Goal: Task Accomplishment & Management: Complete application form

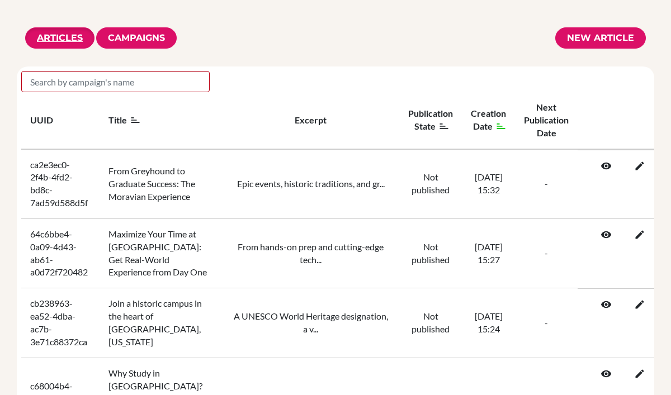
scroll to position [31, 0]
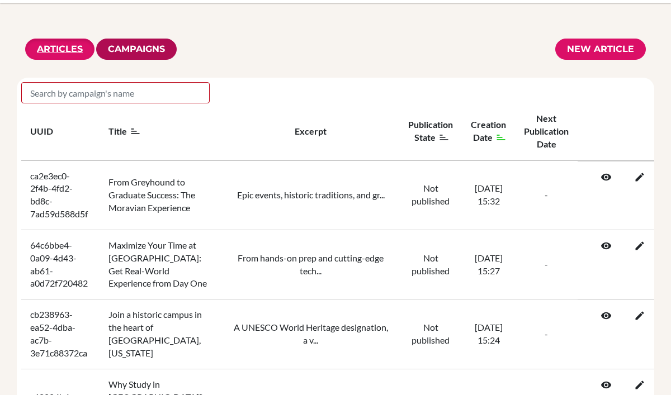
click at [142, 50] on link "Campaigns" at bounding box center [136, 49] width 57 height 11
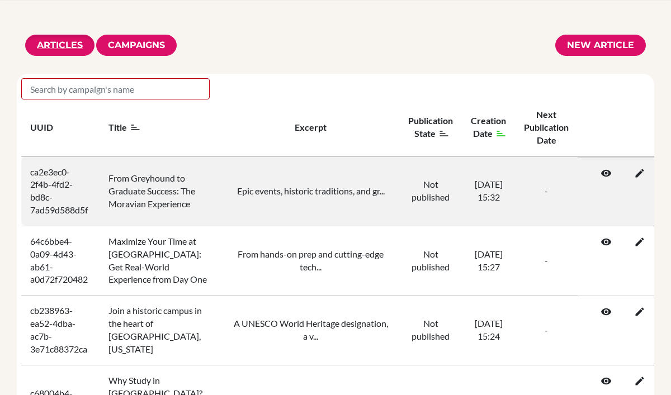
scroll to position [0, 61]
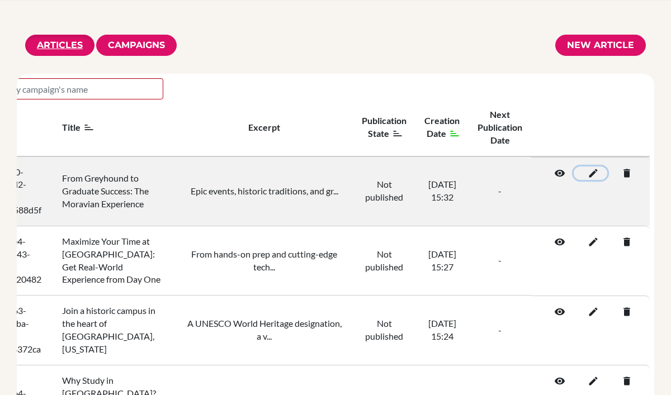
click at [592, 173] on icon at bounding box center [590, 173] width 11 height 11
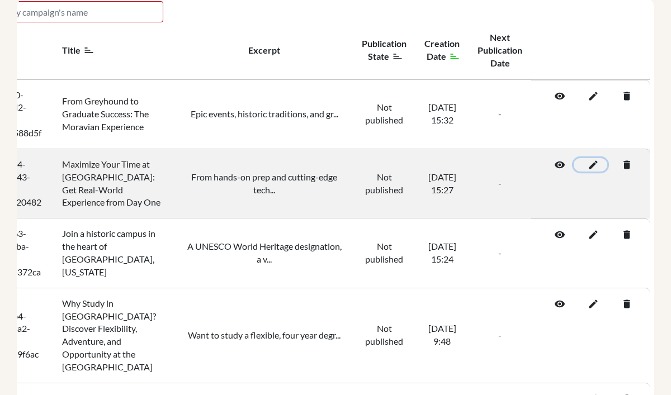
click at [594, 166] on icon at bounding box center [590, 164] width 11 height 11
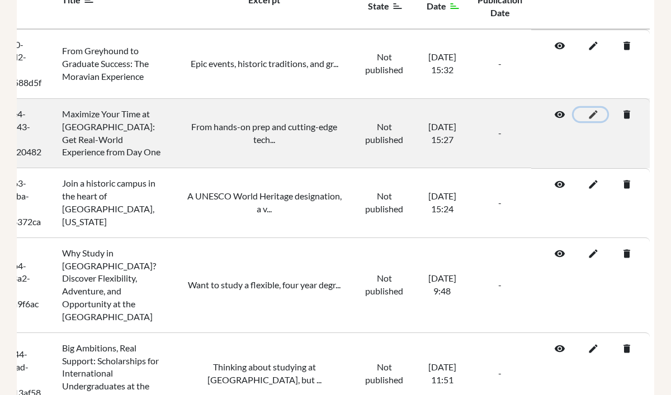
scroll to position [162, 13]
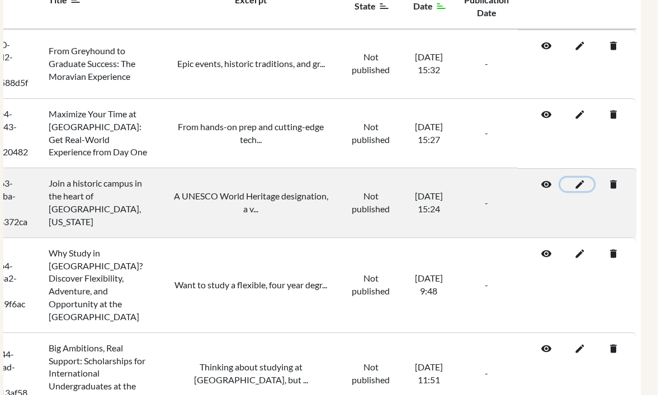
click at [581, 184] on icon at bounding box center [577, 184] width 11 height 11
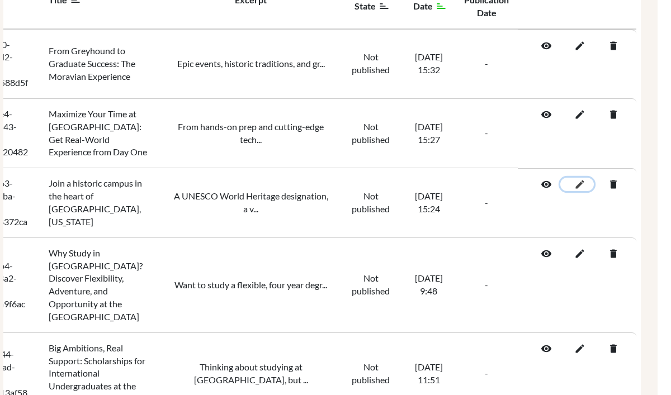
scroll to position [0, 13]
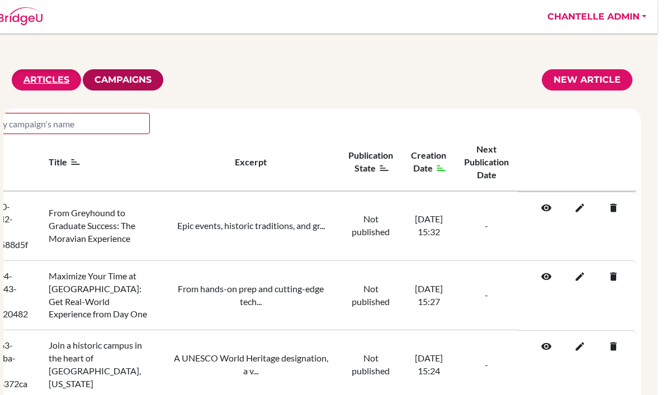
click at [139, 83] on link "Campaigns" at bounding box center [123, 79] width 57 height 11
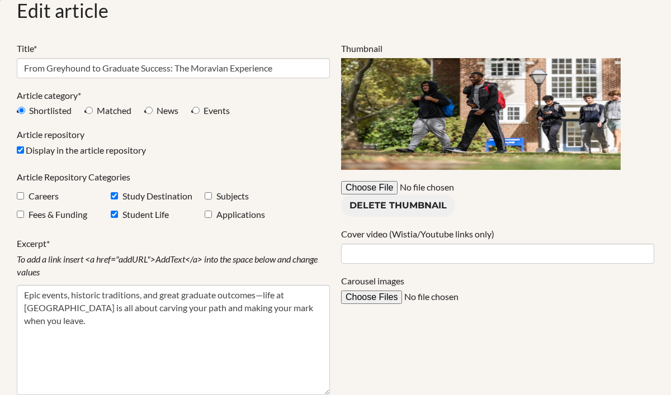
scroll to position [78, 0]
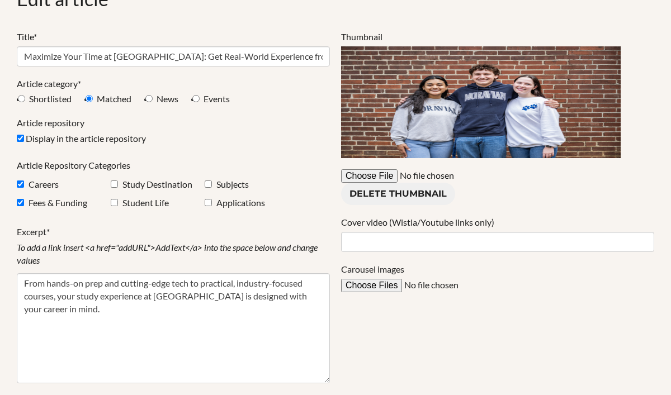
scroll to position [49, 0]
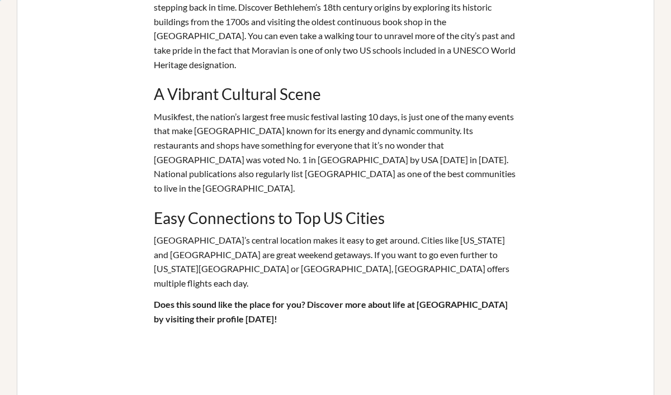
scroll to position [652, 0]
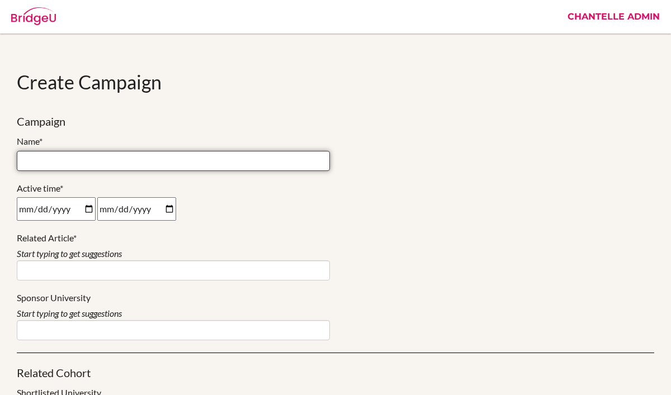
click at [277, 164] on input at bounding box center [173, 161] width 313 height 20
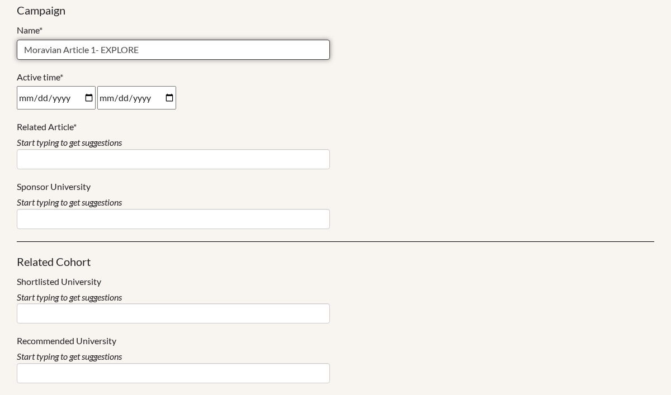
scroll to position [114, 0]
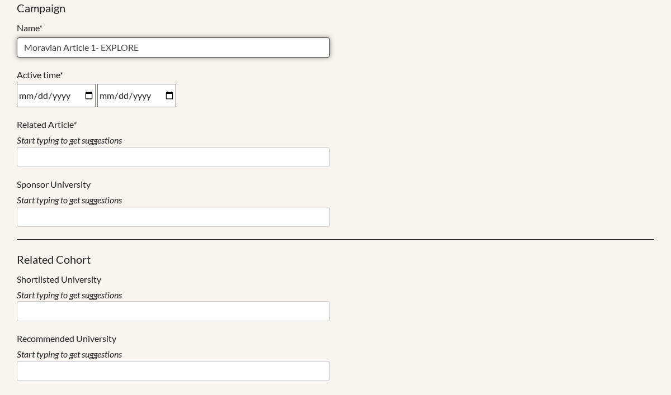
type input "Moravian Article 1- EXPLORE"
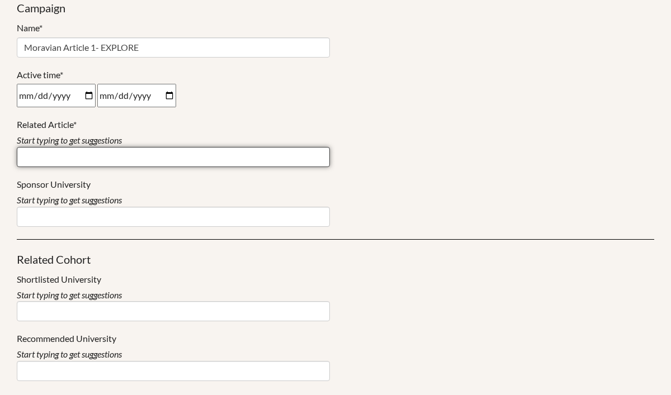
click at [158, 160] on input at bounding box center [173, 157] width 313 height 20
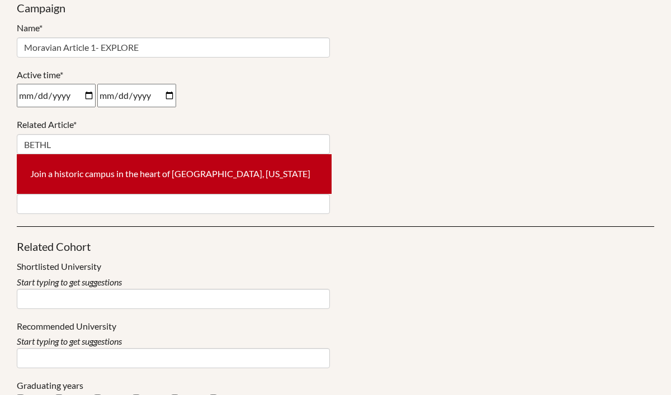
click at [171, 181] on div "Join a historic campus in the heart of [GEOGRAPHIC_DATA], [US_STATE]" at bounding box center [174, 174] width 315 height 40
type input "Join a historic campus in the heart of [GEOGRAPHIC_DATA], [US_STATE]"
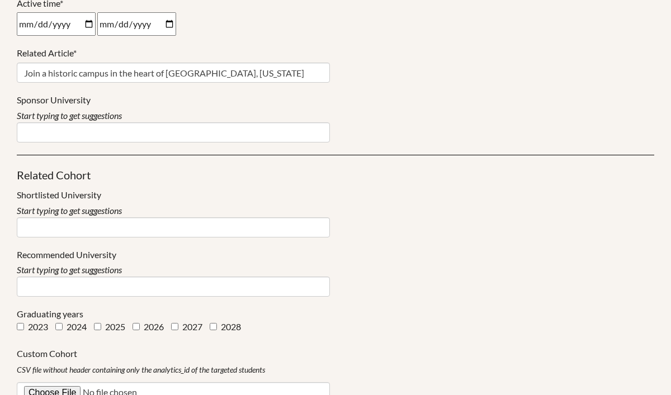
scroll to position [188, 0]
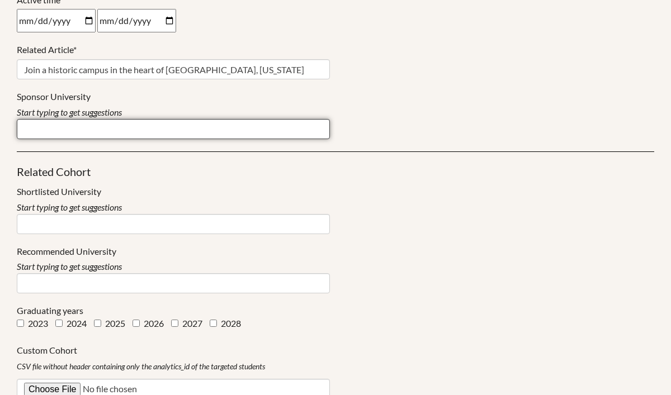
click at [95, 130] on input at bounding box center [173, 129] width 313 height 20
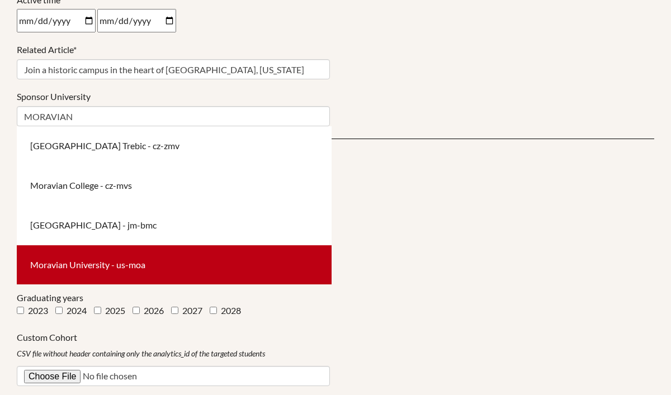
click at [104, 267] on div "Moravian University - us-moa" at bounding box center [174, 266] width 315 height 40
type input "Moravian University - us-moa"
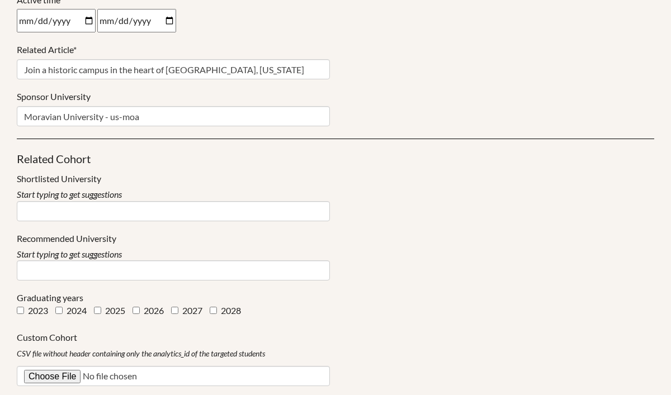
scroll to position [233, 0]
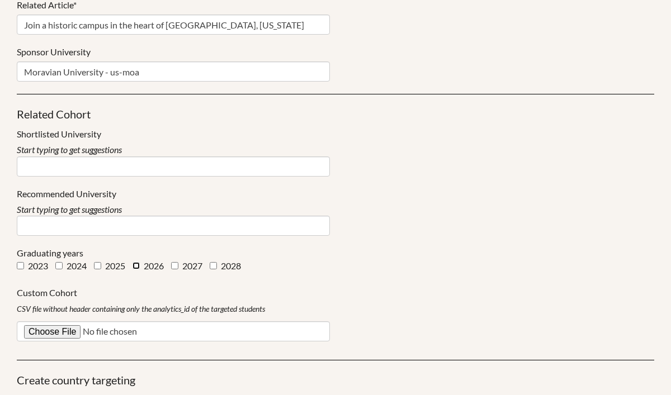
click at [134, 266] on input "2026" at bounding box center [136, 265] width 7 height 7
checkbox input "true"
click at [178, 265] on input "2027" at bounding box center [174, 265] width 7 height 7
checkbox input "true"
click at [217, 267] on input "2028" at bounding box center [213, 265] width 7 height 7
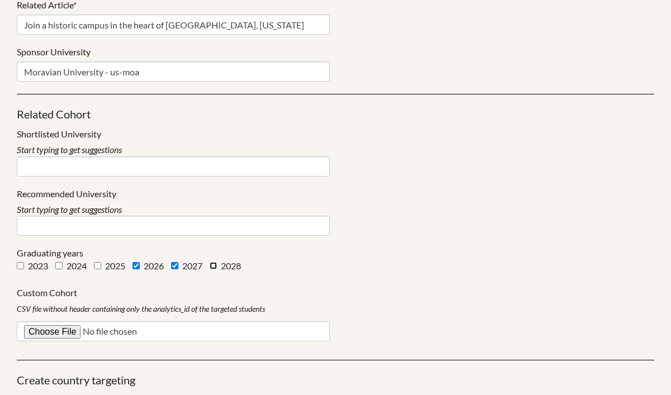
checkbox input "true"
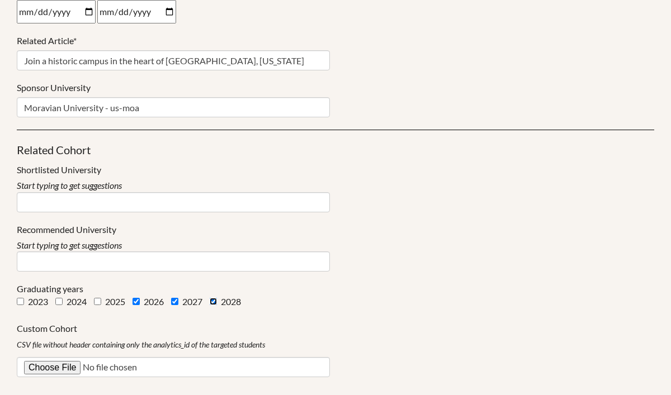
scroll to position [210, 0]
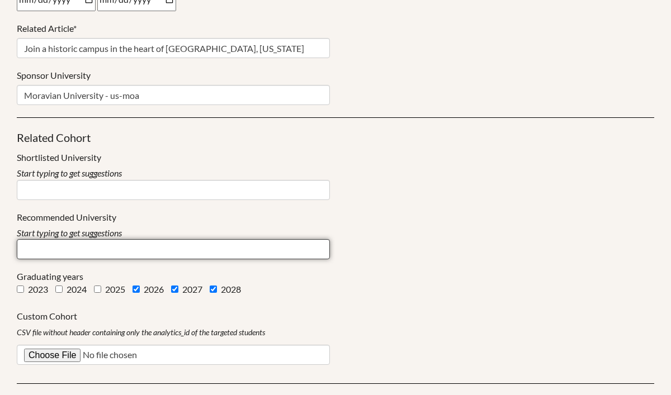
click at [120, 253] on input at bounding box center [173, 249] width 313 height 20
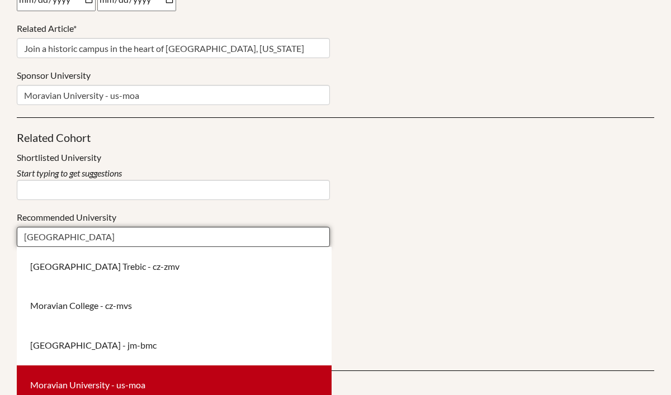
type input "[GEOGRAPHIC_DATA]"
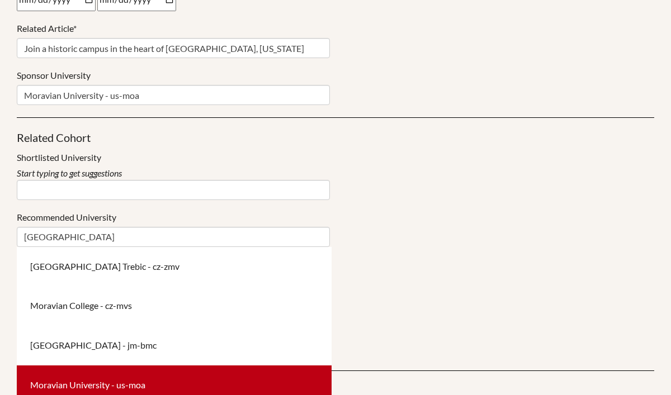
click at [130, 377] on div "Moravian University - us-moa" at bounding box center [174, 386] width 315 height 40
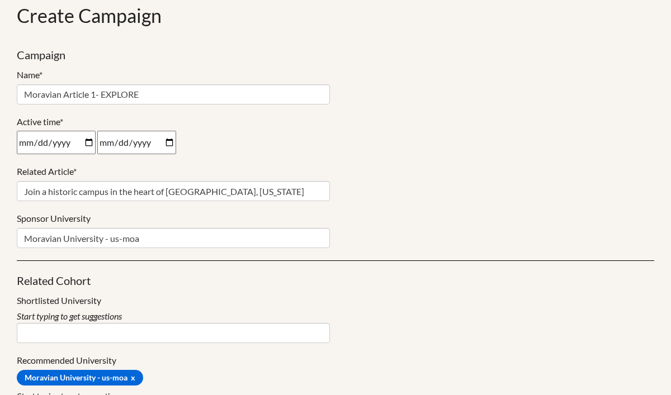
scroll to position [65, 0]
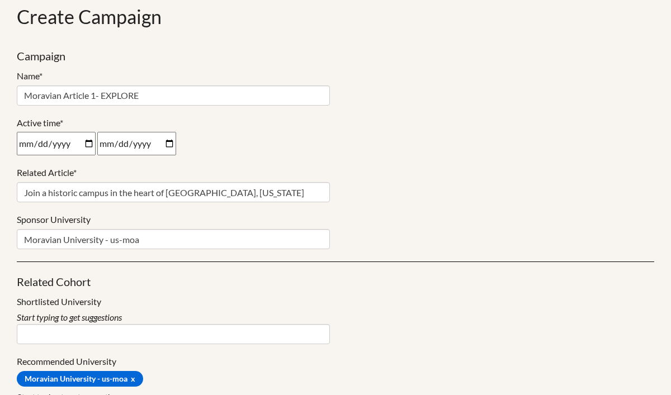
click at [90, 144] on input "date" at bounding box center [56, 143] width 79 height 23
type input "2025-09-22"
click at [172, 140] on input "date" at bounding box center [136, 143] width 79 height 23
type input "2026-09-22"
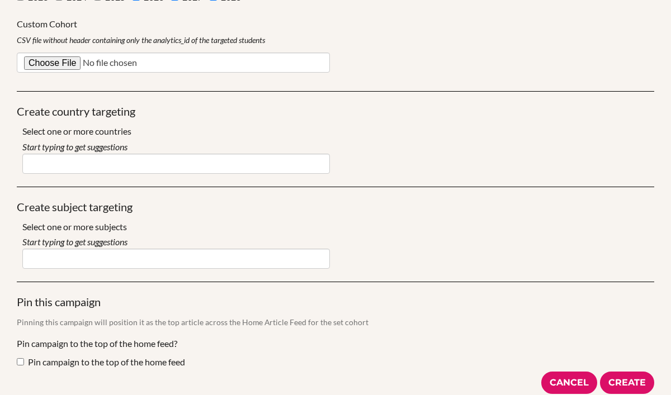
scroll to position [520, 0]
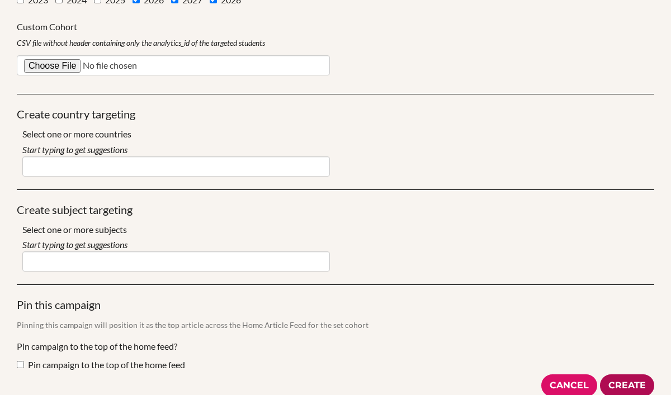
click at [627, 387] on button "Create" at bounding box center [627, 386] width 54 height 23
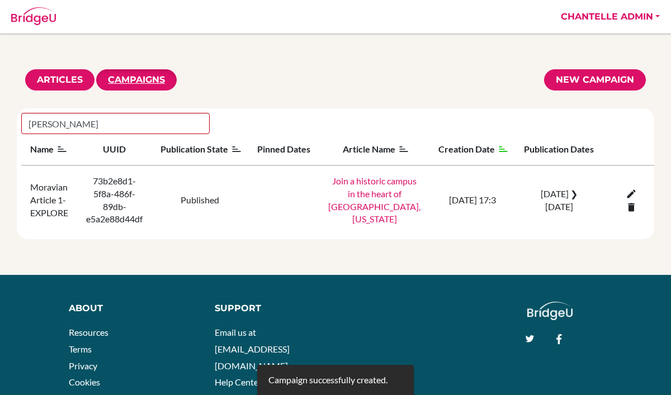
scroll to position [44, 0]
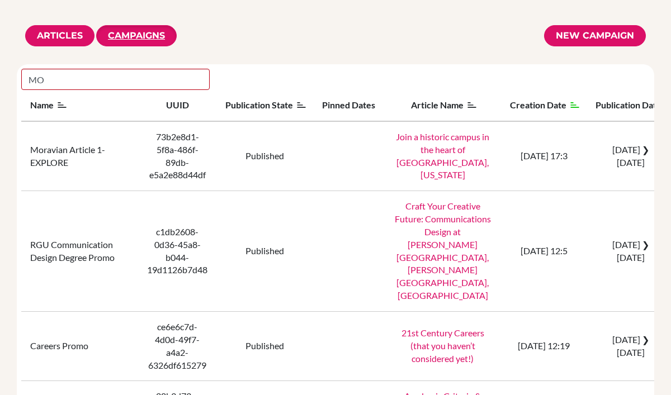
type input "M"
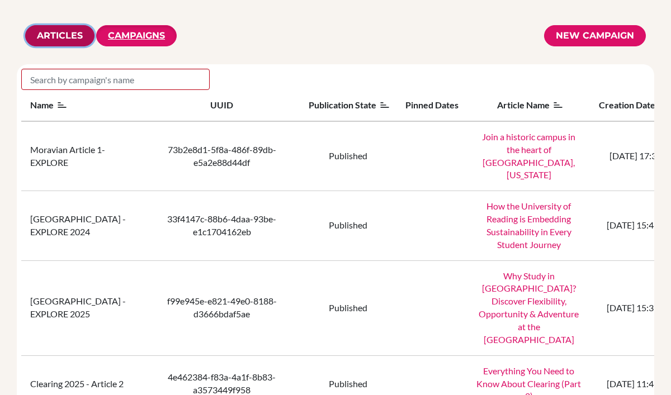
click at [57, 43] on button "Articles" at bounding box center [59, 35] width 69 height 21
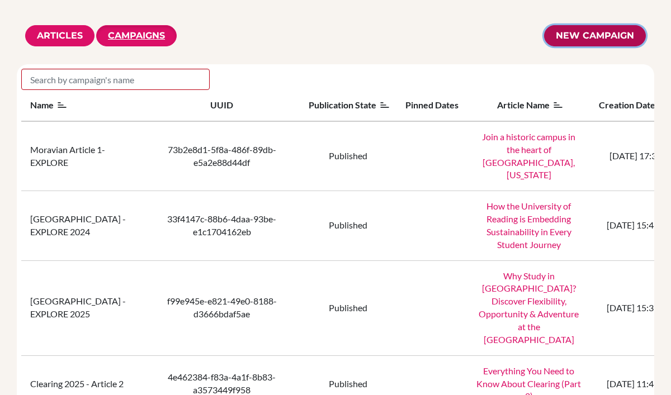
click at [580, 30] on link "New campaign" at bounding box center [595, 35] width 102 height 21
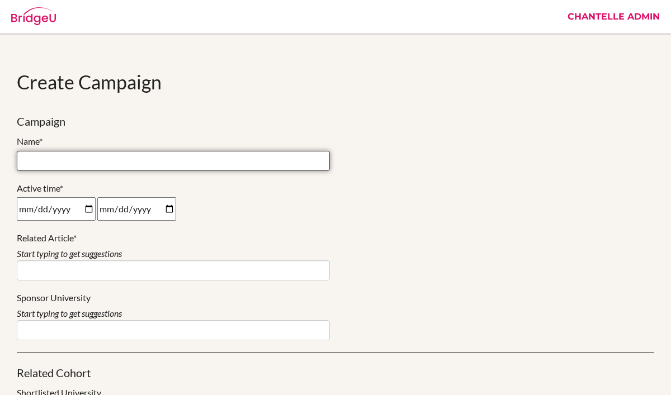
click at [162, 164] on input at bounding box center [173, 161] width 313 height 20
type input "Moravian Article 2 - Match"
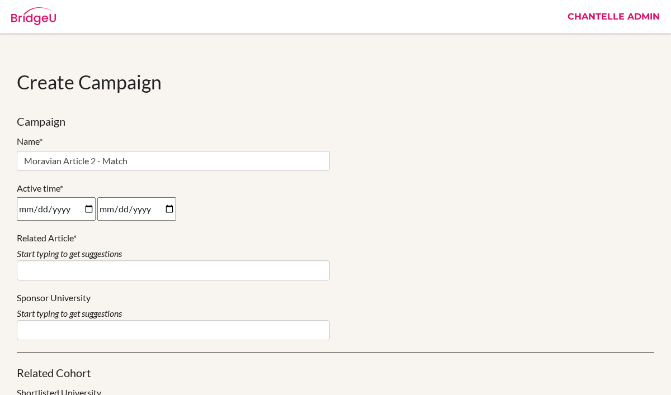
click at [95, 209] on input "date" at bounding box center [56, 208] width 79 height 23
type input "[DATE]"
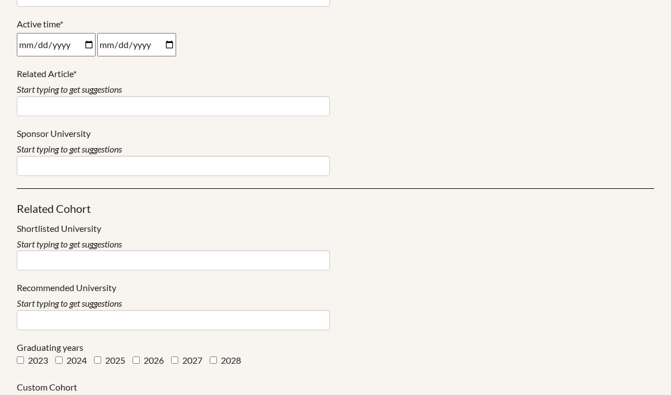
scroll to position [174, 0]
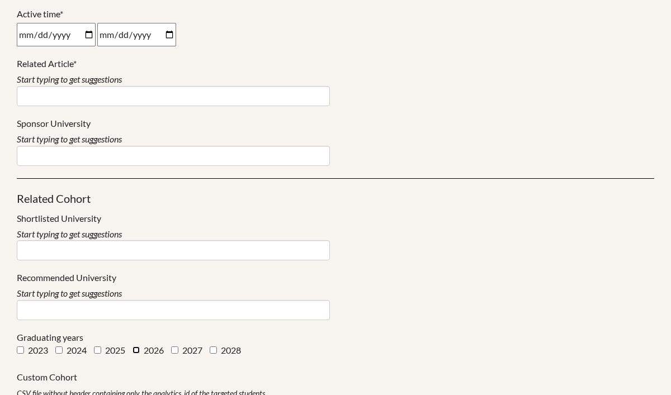
click at [139, 349] on input "2026" at bounding box center [136, 350] width 7 height 7
checkbox input "true"
click at [177, 349] on input "2027" at bounding box center [174, 350] width 7 height 7
checkbox input "true"
click at [217, 349] on input "2028" at bounding box center [213, 350] width 7 height 7
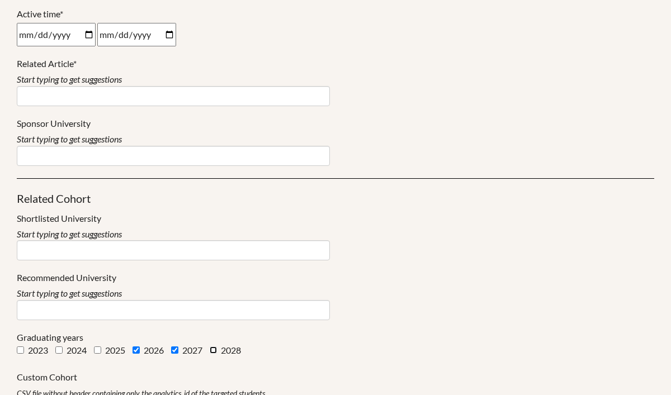
checkbox input "true"
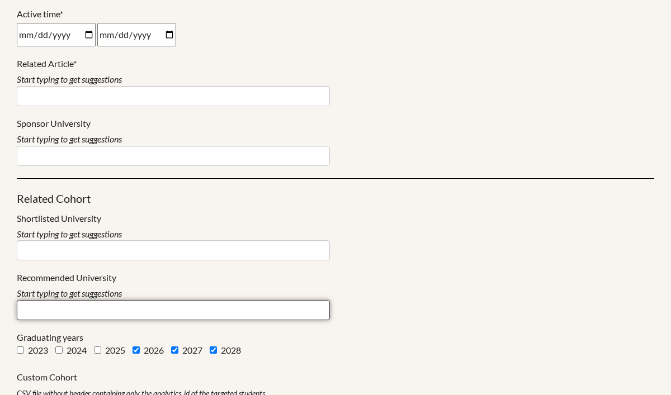
click at [139, 307] on input at bounding box center [173, 310] width 313 height 20
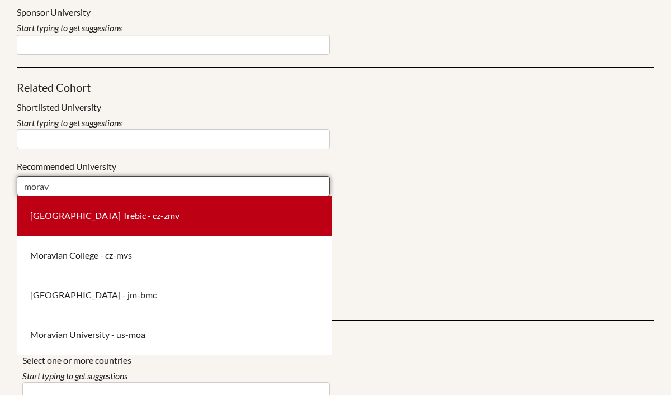
scroll to position [290, 0]
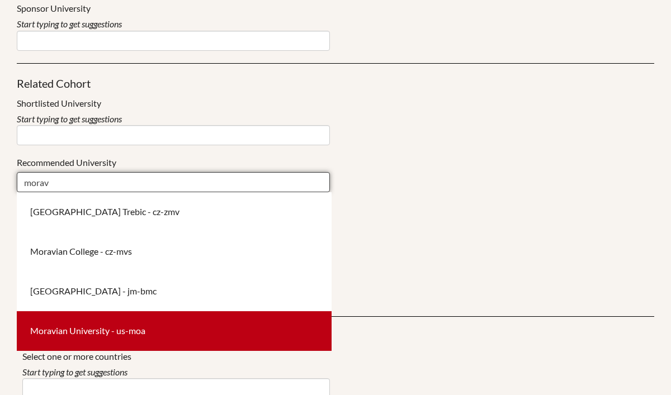
type input "morav"
click at [137, 337] on div "Moravian University - us-moa" at bounding box center [174, 332] width 315 height 40
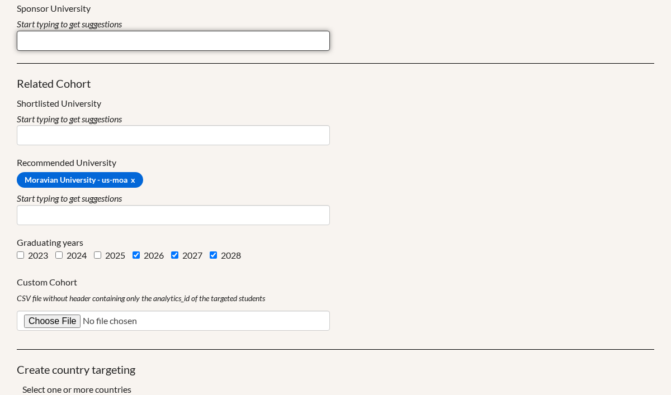
click at [91, 50] on input at bounding box center [173, 41] width 313 height 20
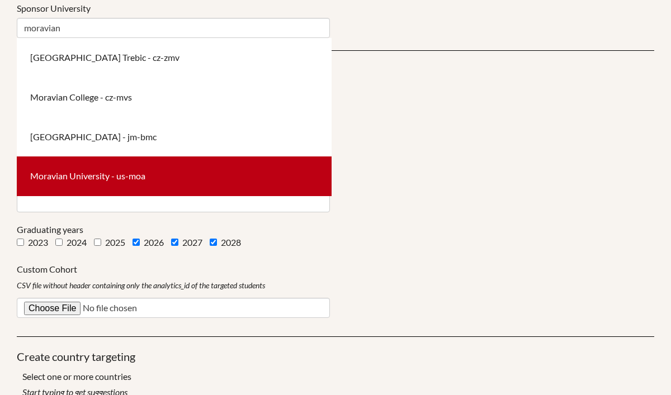
click at [122, 181] on div "Moravian University - us-moa" at bounding box center [174, 177] width 315 height 40
type input "Moravian University - us-moa"
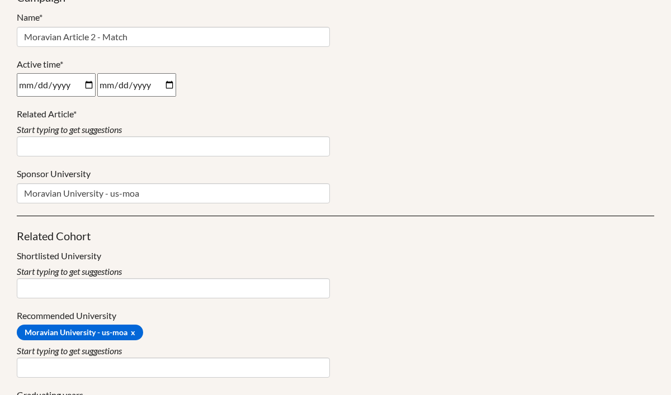
scroll to position [105, 0]
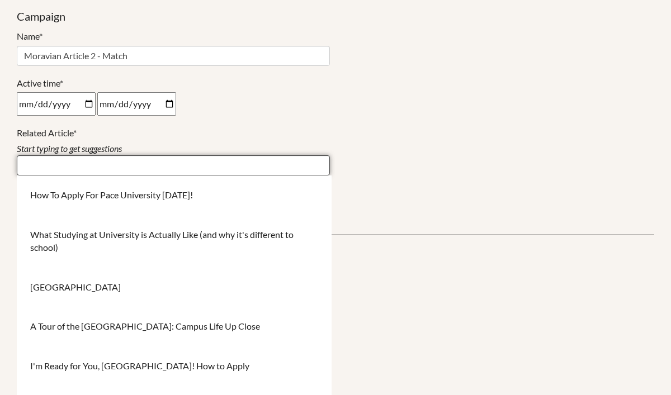
click at [121, 166] on input at bounding box center [173, 165] width 313 height 20
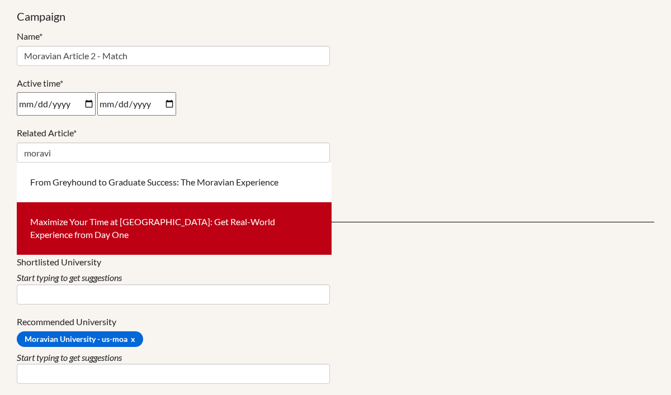
click at [158, 240] on div "Maximize Your Time at [GEOGRAPHIC_DATA]: Get Real-World Experience from Day One" at bounding box center [174, 228] width 315 height 53
type input "Maximize Your Time at [GEOGRAPHIC_DATA]: Get Real-World Experience from Day One"
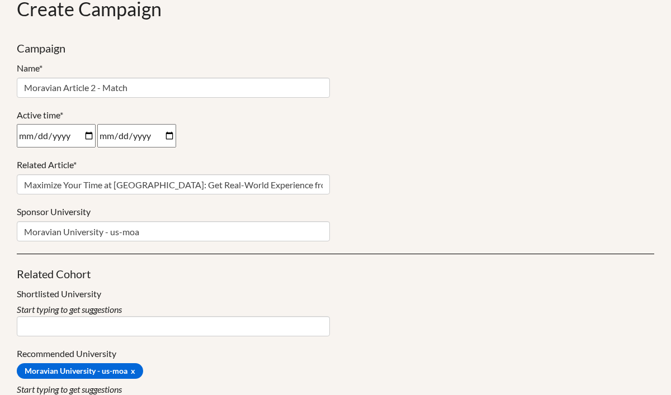
scroll to position [74, 0]
click at [168, 132] on input "date" at bounding box center [136, 135] width 79 height 23
type input "[DATE]"
click at [216, 138] on p "2025-09-22 2026-09-22" at bounding box center [173, 135] width 313 height 23
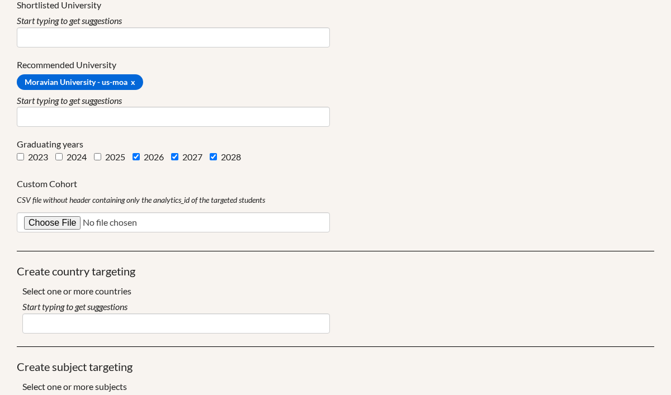
scroll to position [740, 0]
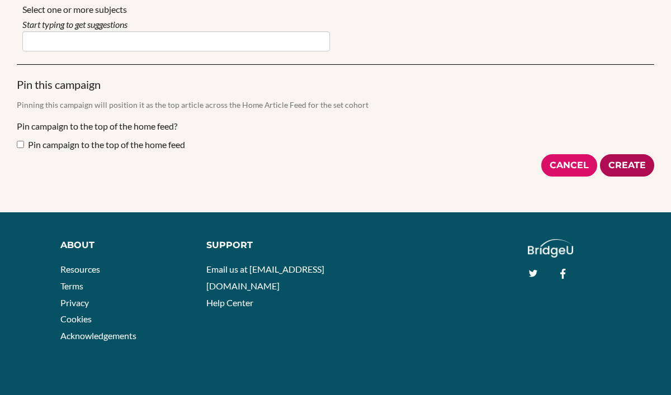
click at [630, 169] on button "Create" at bounding box center [627, 165] width 54 height 23
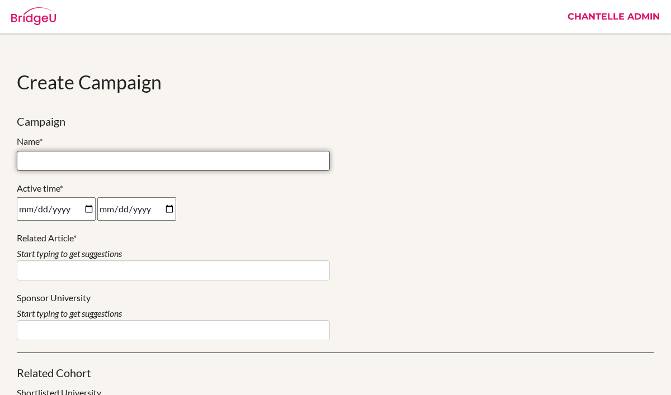
click at [228, 161] on input at bounding box center [173, 161] width 313 height 20
type input "Moravian Article 3 - APPLY"
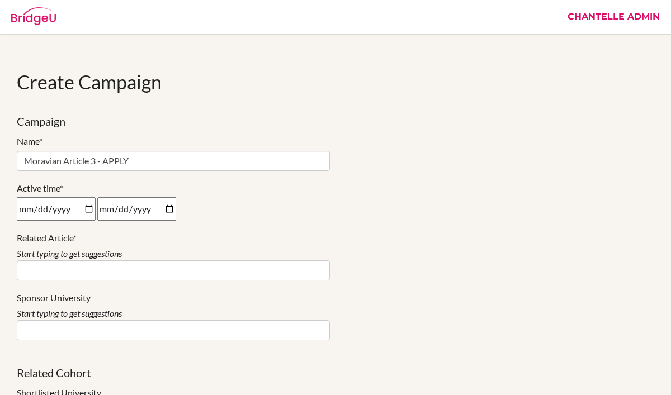
click at [92, 207] on input "date" at bounding box center [56, 208] width 79 height 23
type input "[DATE]"
click at [172, 208] on input "date" at bounding box center [136, 208] width 79 height 23
type input "[DATE]"
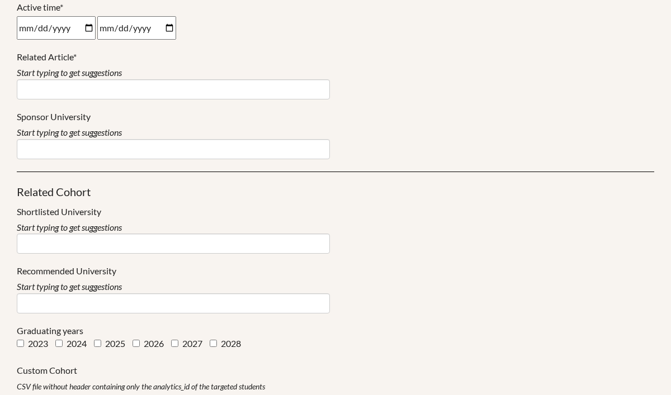
scroll to position [188, 0]
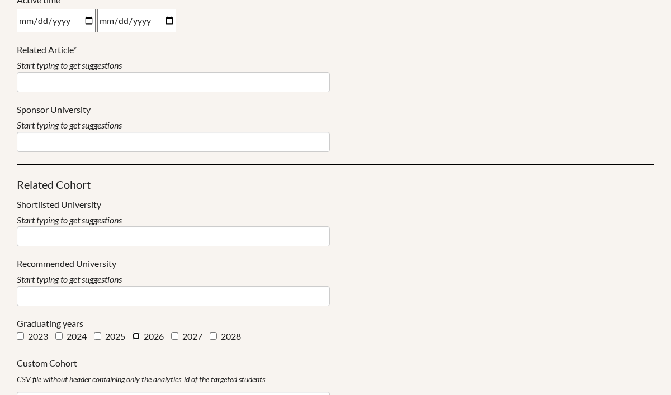
click at [134, 338] on input "2026" at bounding box center [136, 336] width 7 height 7
checkbox input "true"
click at [178, 338] on input "2027" at bounding box center [174, 336] width 7 height 7
checkbox input "true"
click at [216, 336] on input "2028" at bounding box center [213, 336] width 7 height 7
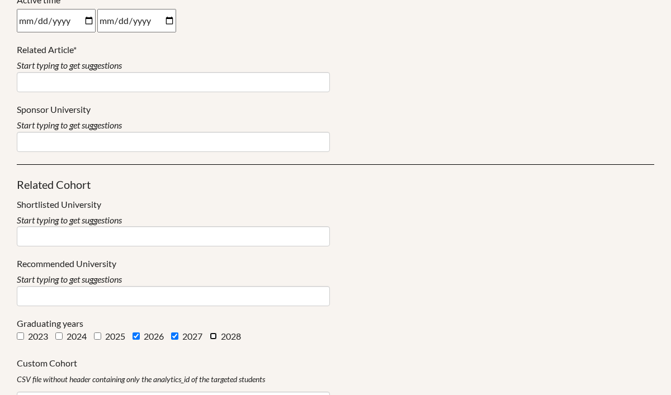
checkbox input "true"
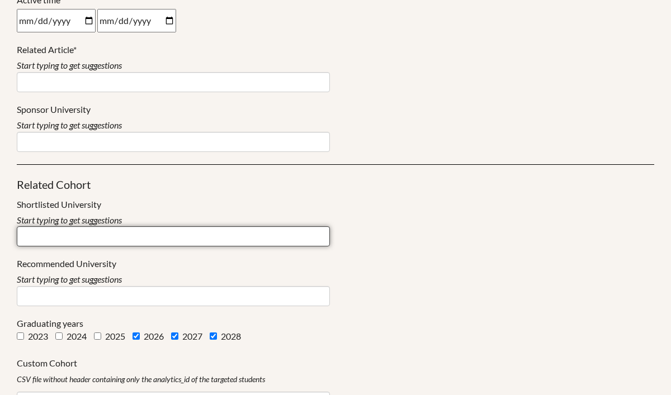
click at [171, 234] on input at bounding box center [173, 236] width 313 height 20
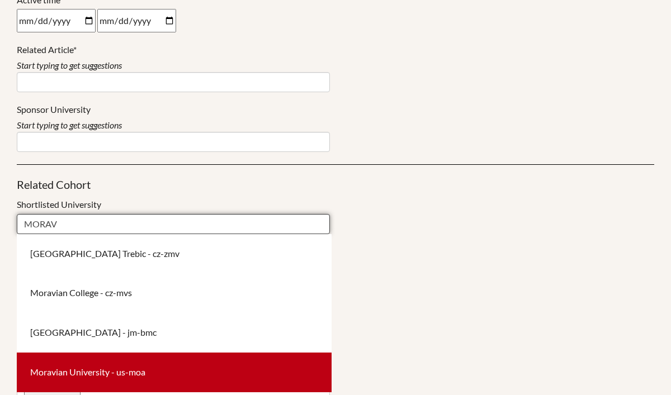
type input "MORAV"
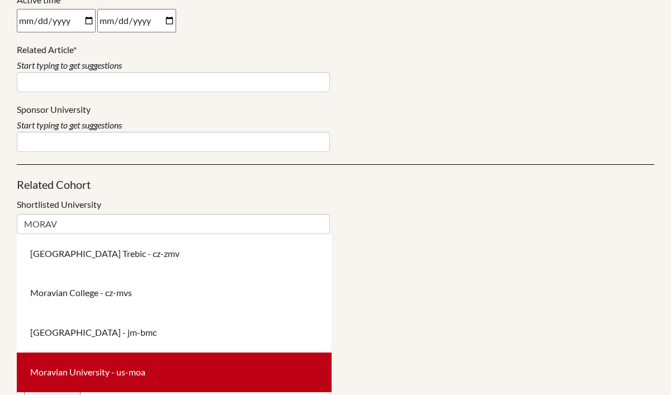
click at [219, 375] on div "Moravian University - us-moa" at bounding box center [174, 373] width 315 height 40
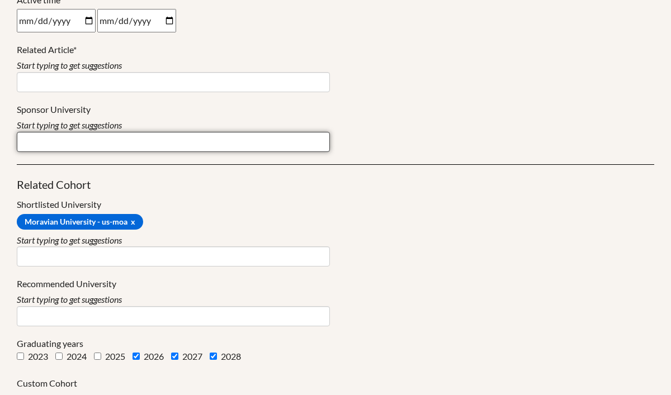
click at [166, 143] on input at bounding box center [173, 142] width 313 height 20
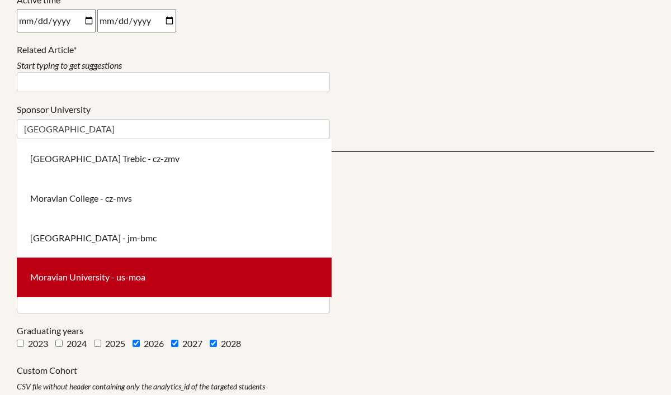
click at [177, 287] on div "Moravian University - us-moa" at bounding box center [174, 278] width 315 height 40
type input "Moravian University - us-moa"
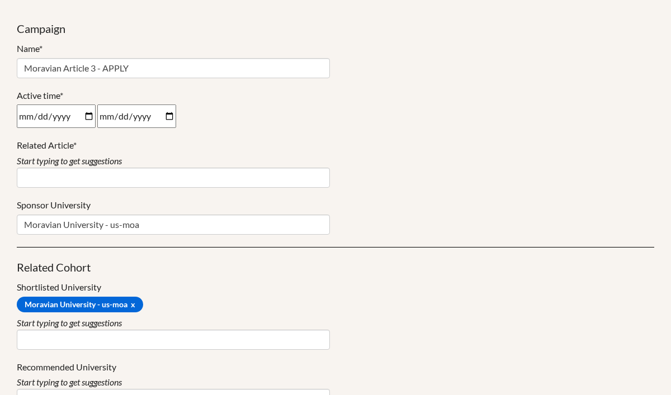
scroll to position [73, 0]
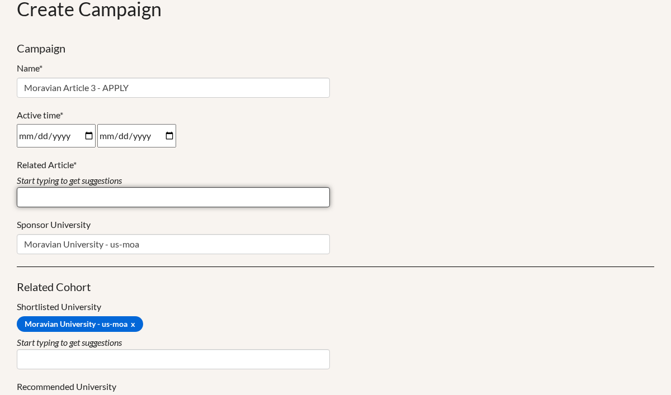
click at [163, 197] on input at bounding box center [173, 197] width 313 height 20
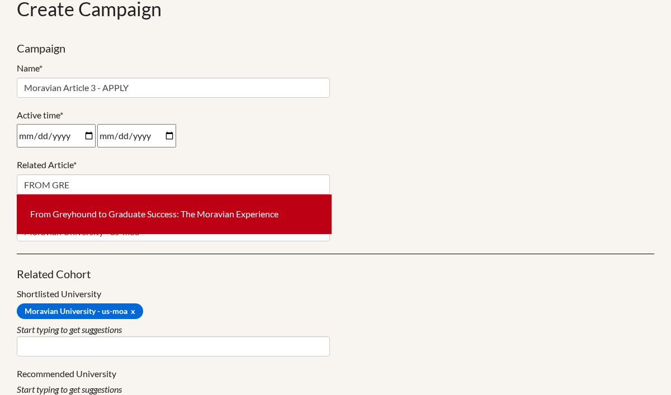
click at [184, 224] on div "From Greyhound to Graduate Success: The Moravian Experience" at bounding box center [174, 215] width 315 height 40
type input "From Greyhound to Graduate Success: The Moravian Experience"
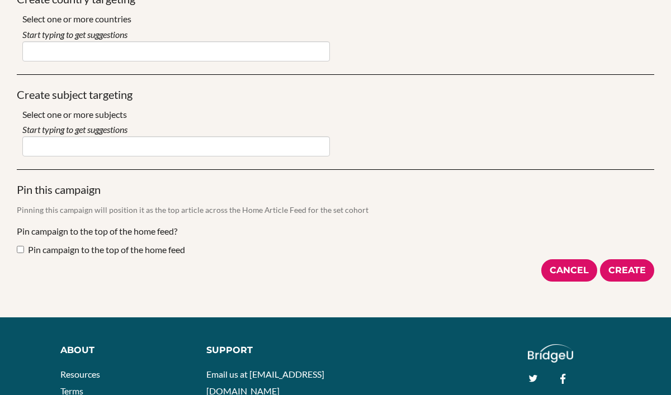
scroll to position [740, 0]
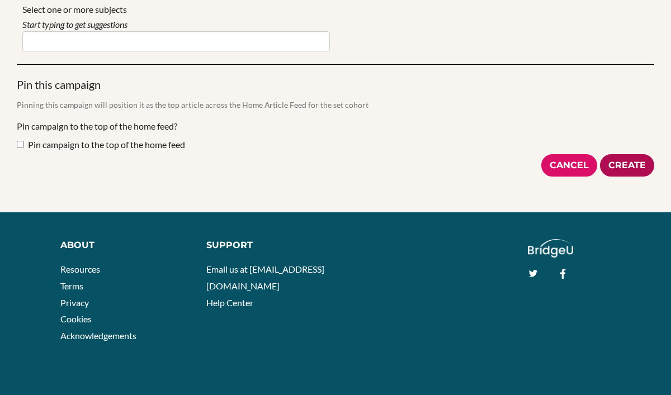
click at [628, 167] on button "Create" at bounding box center [627, 165] width 54 height 23
